Goal: Information Seeking & Learning: Learn about a topic

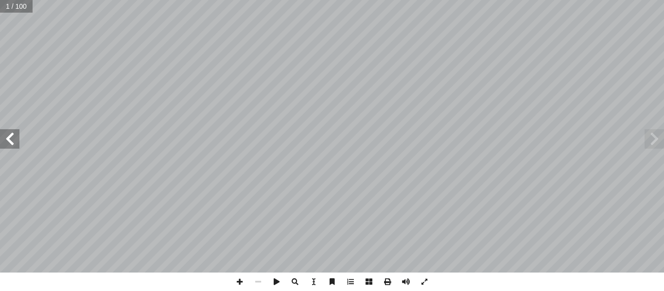
click at [8, 147] on span at bounding box center [9, 138] width 19 height 19
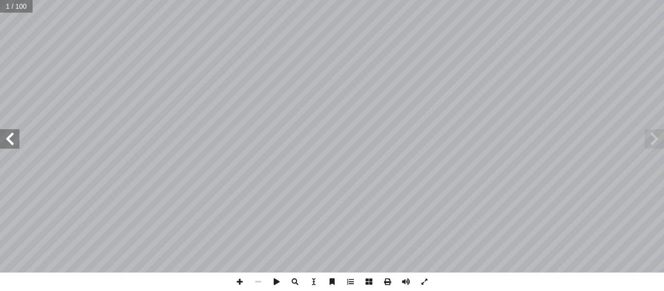
click at [8, 147] on span at bounding box center [9, 138] width 19 height 19
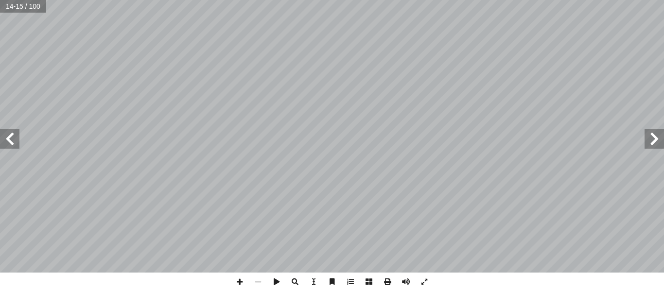
click at [8, 147] on span at bounding box center [9, 138] width 19 height 19
click at [655, 148] on span at bounding box center [653, 138] width 19 height 19
click at [239, 281] on span at bounding box center [239, 282] width 18 height 18
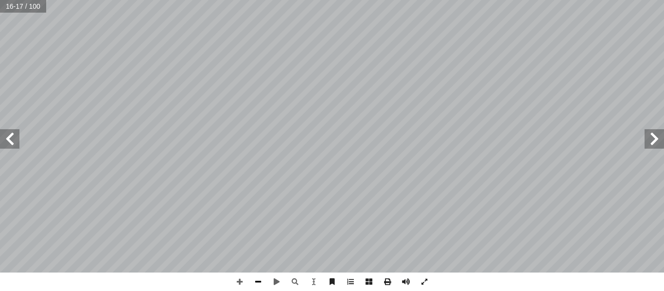
click at [256, 277] on span at bounding box center [258, 282] width 18 height 18
click at [13, 140] on span at bounding box center [9, 138] width 19 height 19
click at [256, 279] on span at bounding box center [258, 282] width 18 height 18
click at [7, 139] on span at bounding box center [9, 138] width 19 height 19
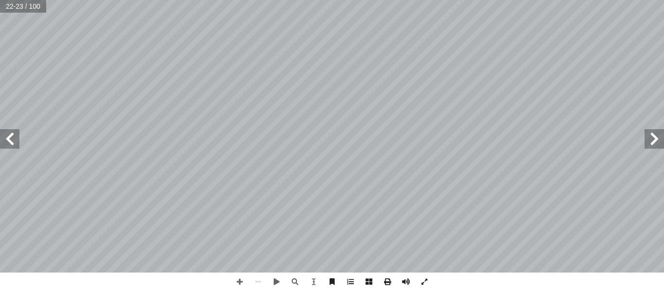
click at [5, 139] on span at bounding box center [9, 138] width 19 height 19
click at [5, 140] on span at bounding box center [9, 138] width 19 height 19
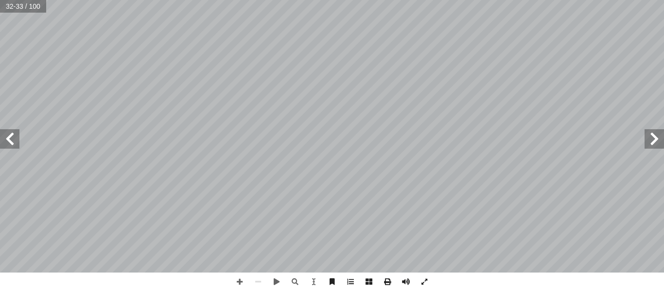
click at [5, 140] on span at bounding box center [9, 138] width 19 height 19
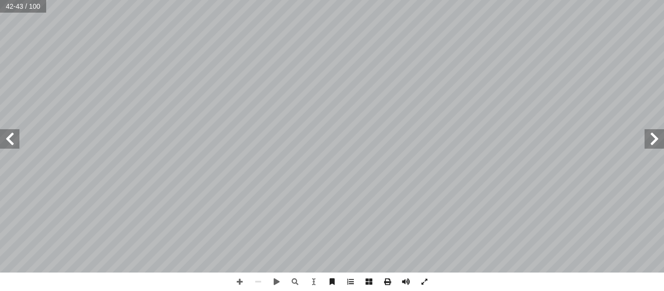
click at [5, 140] on span at bounding box center [9, 138] width 19 height 19
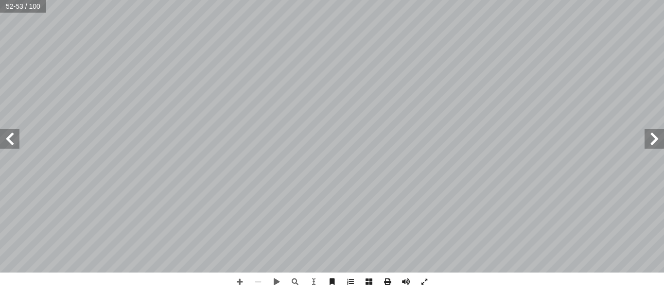
click at [5, 140] on span at bounding box center [9, 138] width 19 height 19
click at [649, 142] on span at bounding box center [653, 138] width 19 height 19
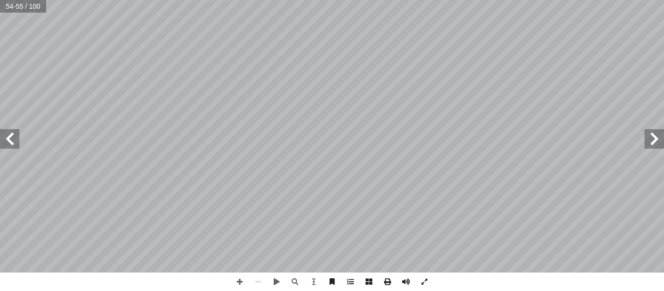
click at [649, 142] on span at bounding box center [653, 138] width 19 height 19
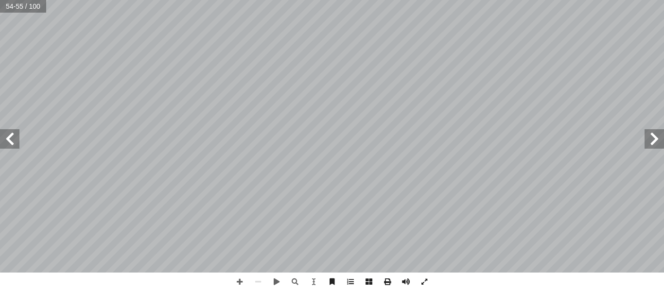
click at [649, 142] on span at bounding box center [653, 138] width 19 height 19
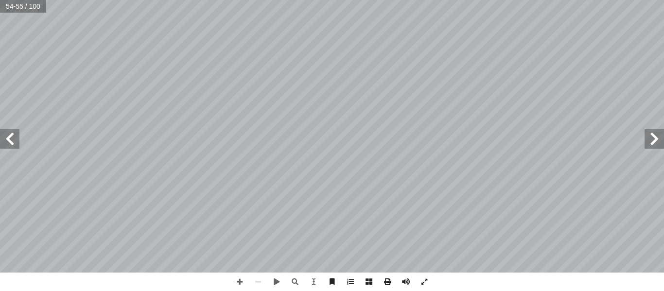
click at [649, 142] on span at bounding box center [653, 138] width 19 height 19
click at [23, 9] on input "text" at bounding box center [23, 6] width 46 height 13
type input "*"
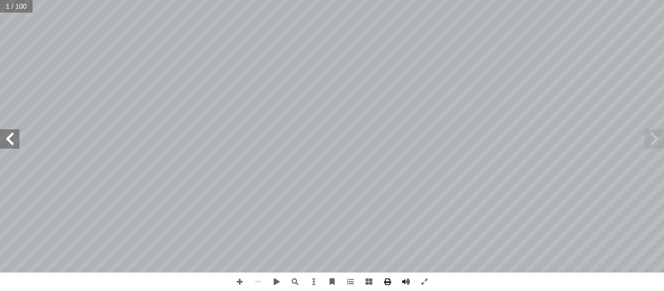
click at [13, 138] on span at bounding box center [9, 138] width 19 height 19
